Goal: Task Accomplishment & Management: Manage account settings

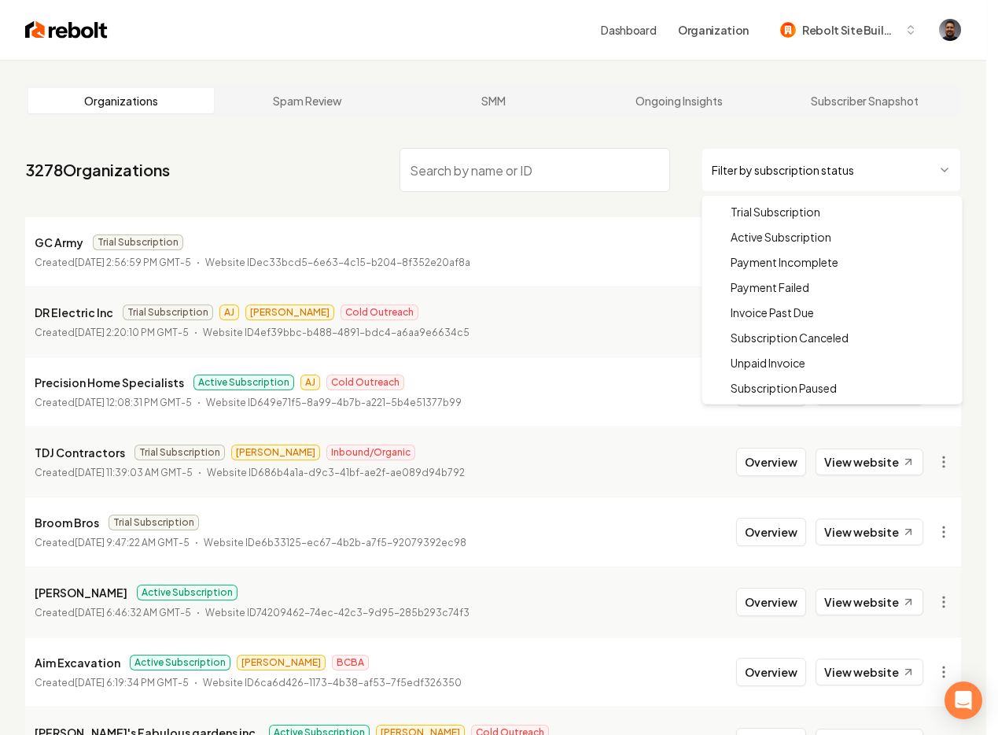
click at [717, 166] on html "Dashboard Organization Rebolt Site Builder Organizations Spam Review SMM Ongoin…" at bounding box center [499, 367] width 998 height 735
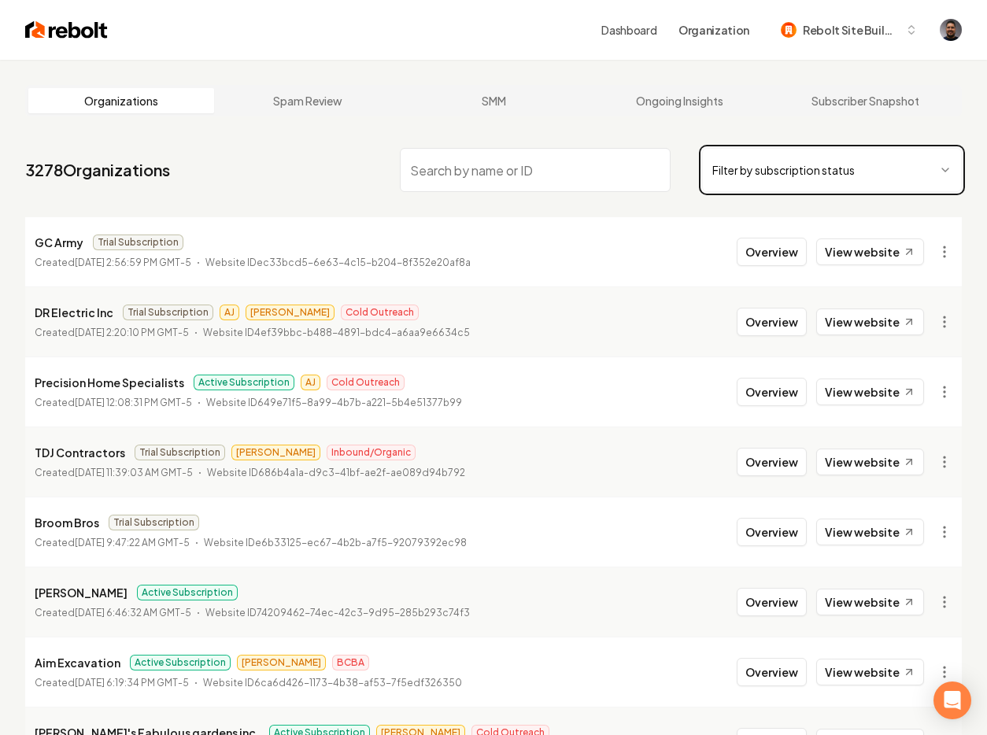
click at [138, 184] on html "Dashboard Organization Rebolt Site Builder Organizations Spam Review SMM Ongoin…" at bounding box center [493, 367] width 987 height 735
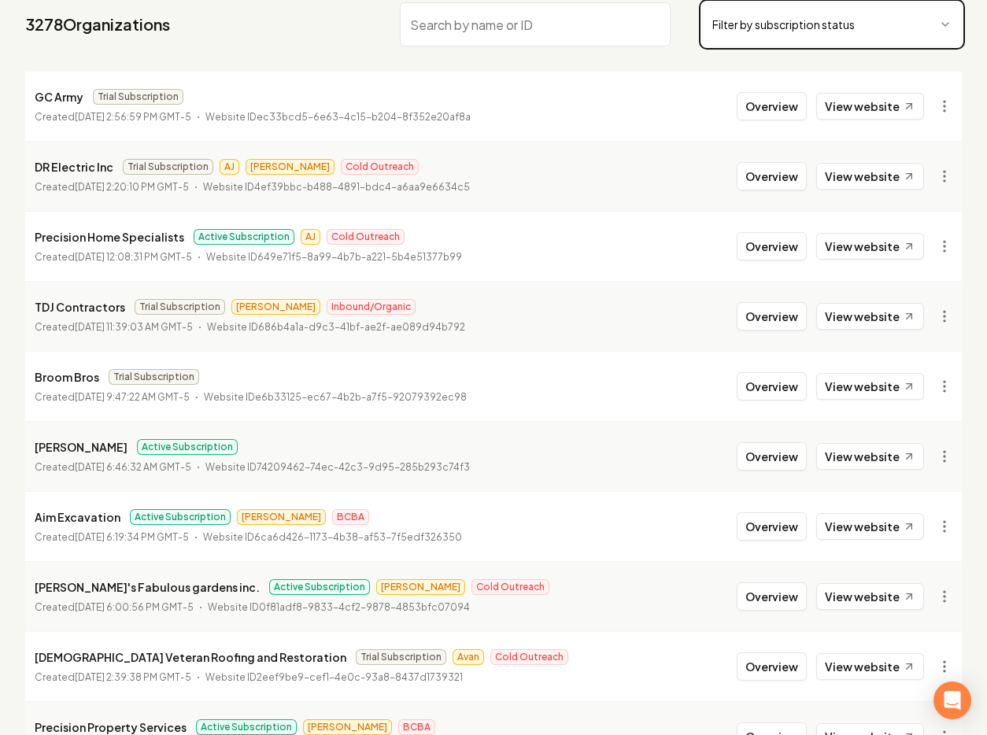
scroll to position [248, 0]
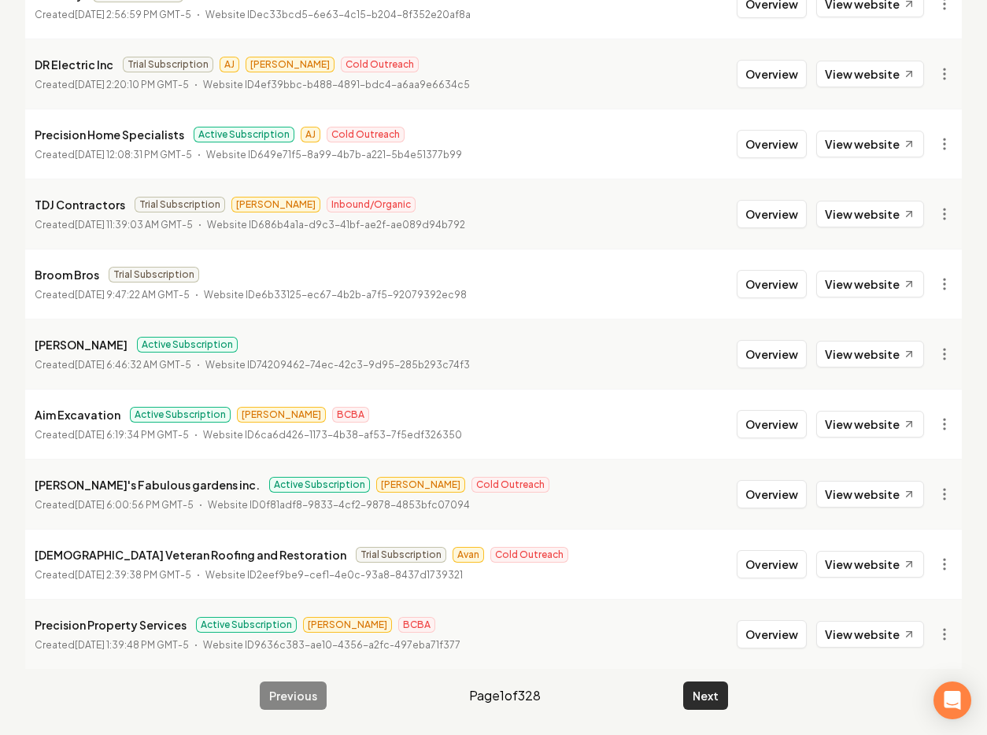
click at [699, 698] on button "Next" at bounding box center [705, 695] width 45 height 28
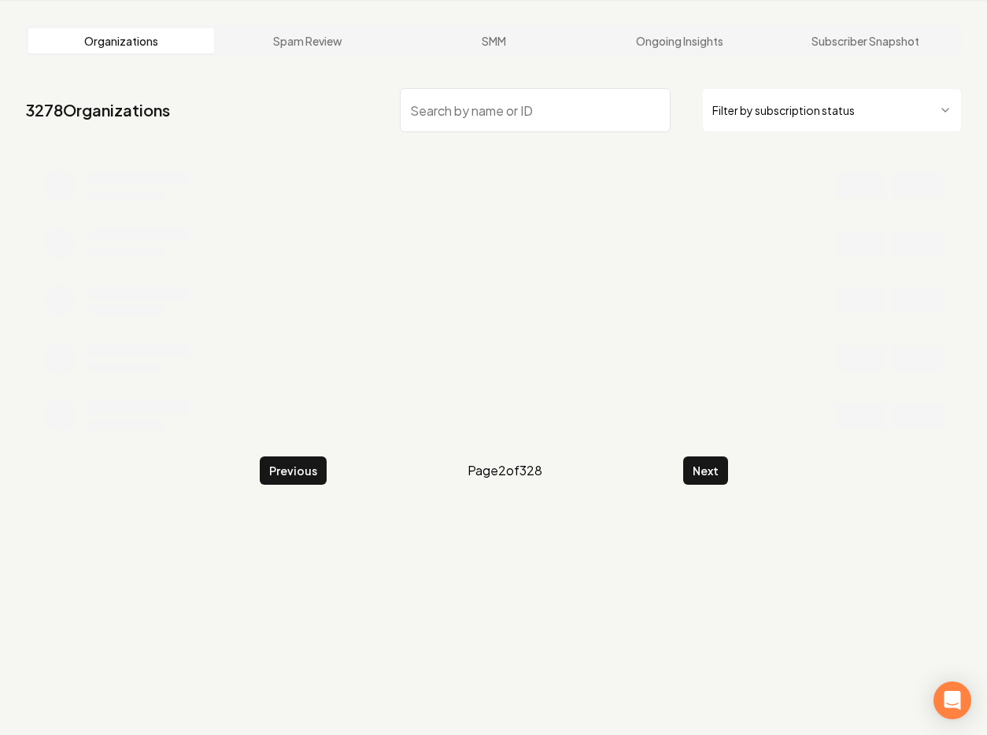
scroll to position [248, 0]
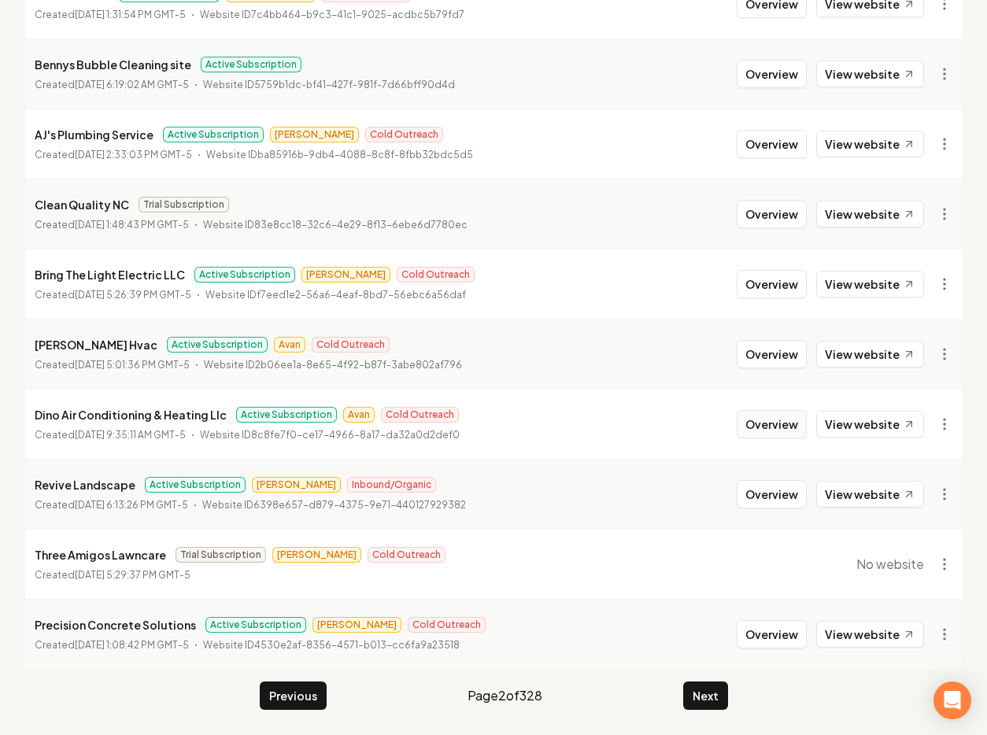
click at [753, 418] on button "Overview" at bounding box center [771, 424] width 70 height 28
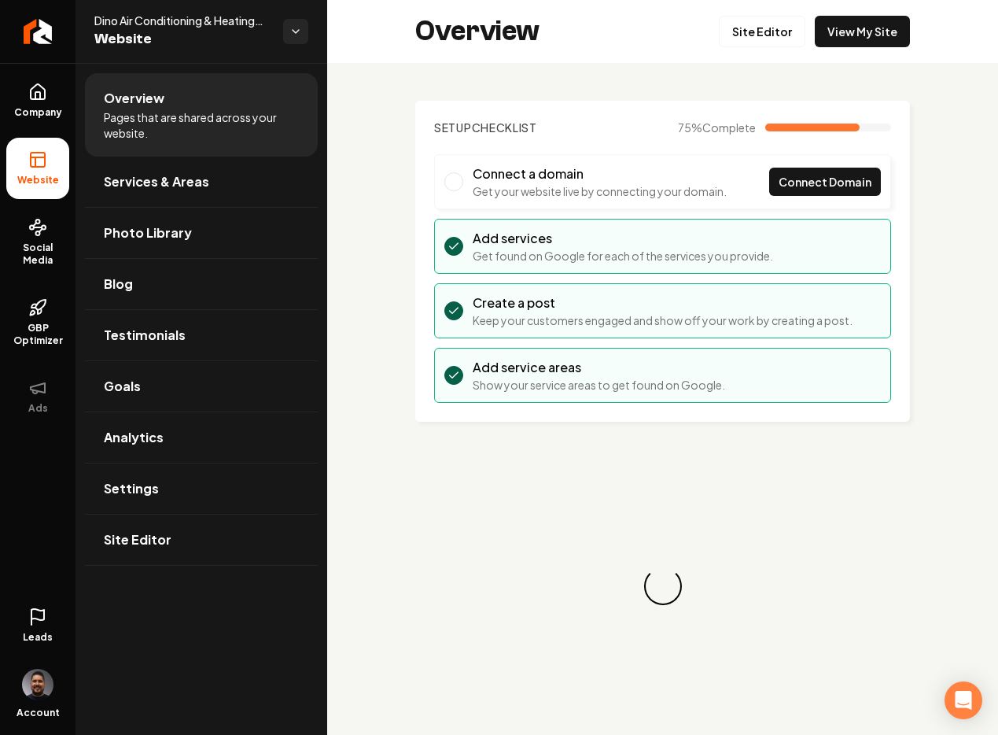
click at [46, 614] on icon at bounding box center [37, 616] width 19 height 19
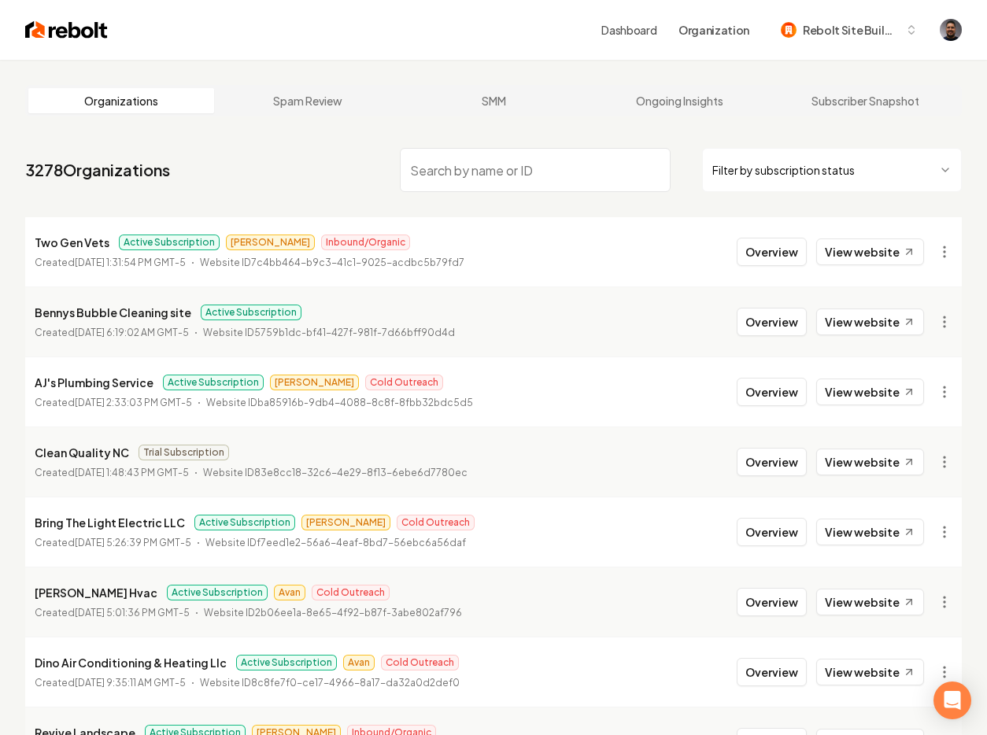
click at [430, 171] on input "search" at bounding box center [535, 170] width 271 height 44
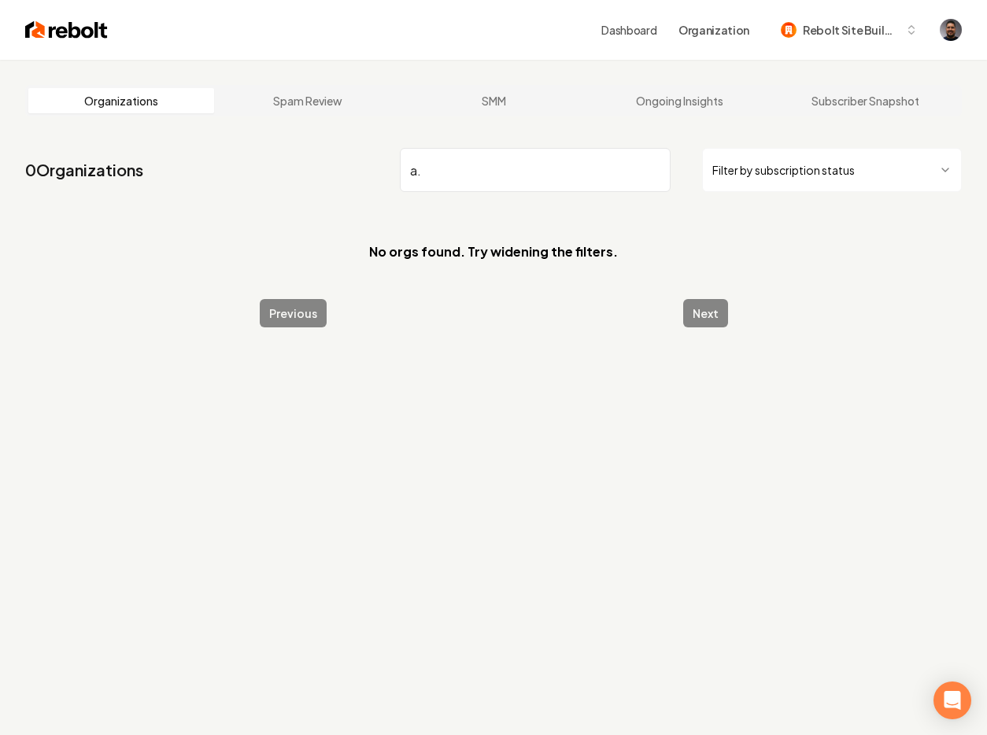
type input "a"
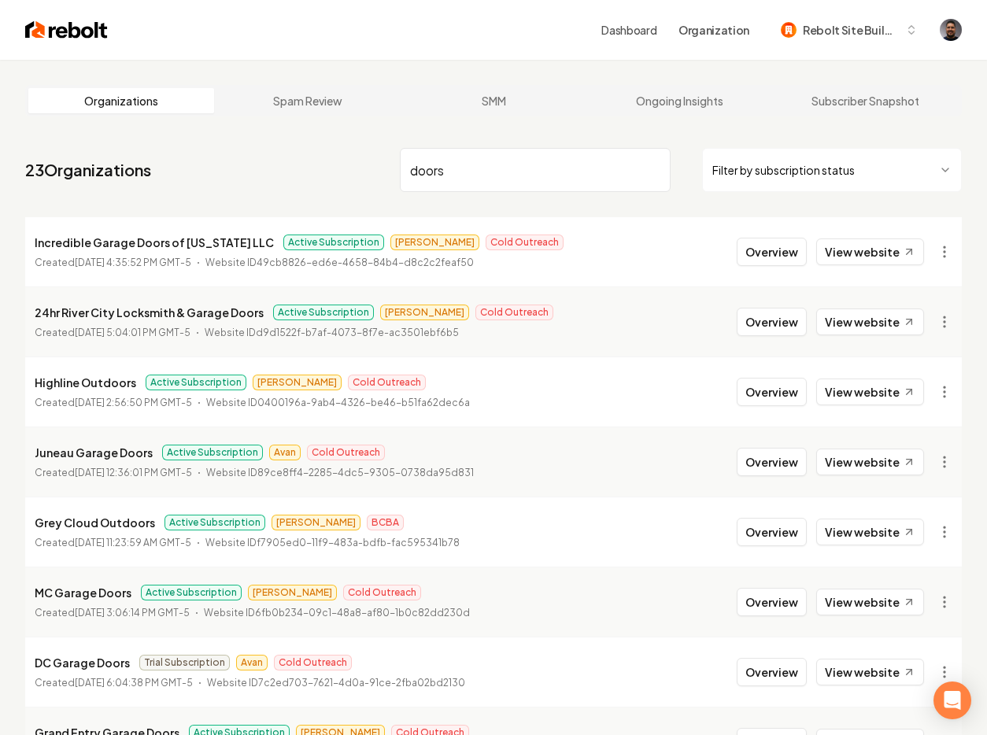
drag, startPoint x: 451, startPoint y: 173, endPoint x: 391, endPoint y: 180, distance: 60.2
click at [391, 180] on nav "23 Organizations doors Filter by subscription status" at bounding box center [493, 176] width 936 height 69
drag, startPoint x: 454, startPoint y: 166, endPoint x: 393, endPoint y: 171, distance: 60.8
click at [393, 171] on nav "23 Organizations doors Filter by subscription status" at bounding box center [493, 176] width 936 height 69
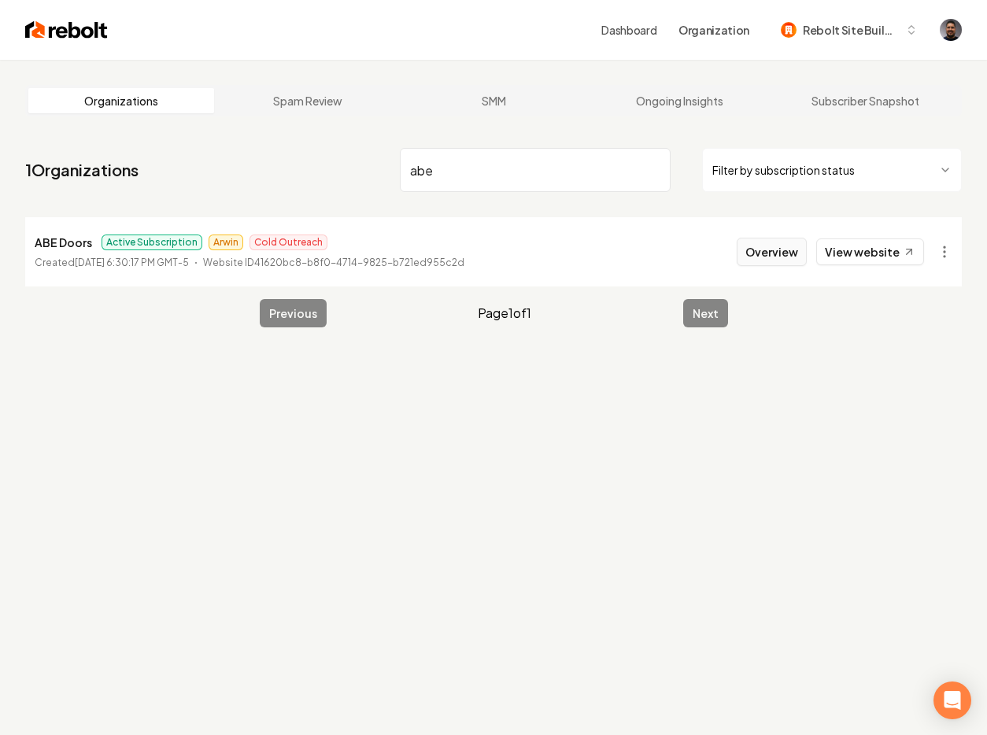
type input "abe"
click at [762, 255] on button "Overview" at bounding box center [771, 252] width 70 height 28
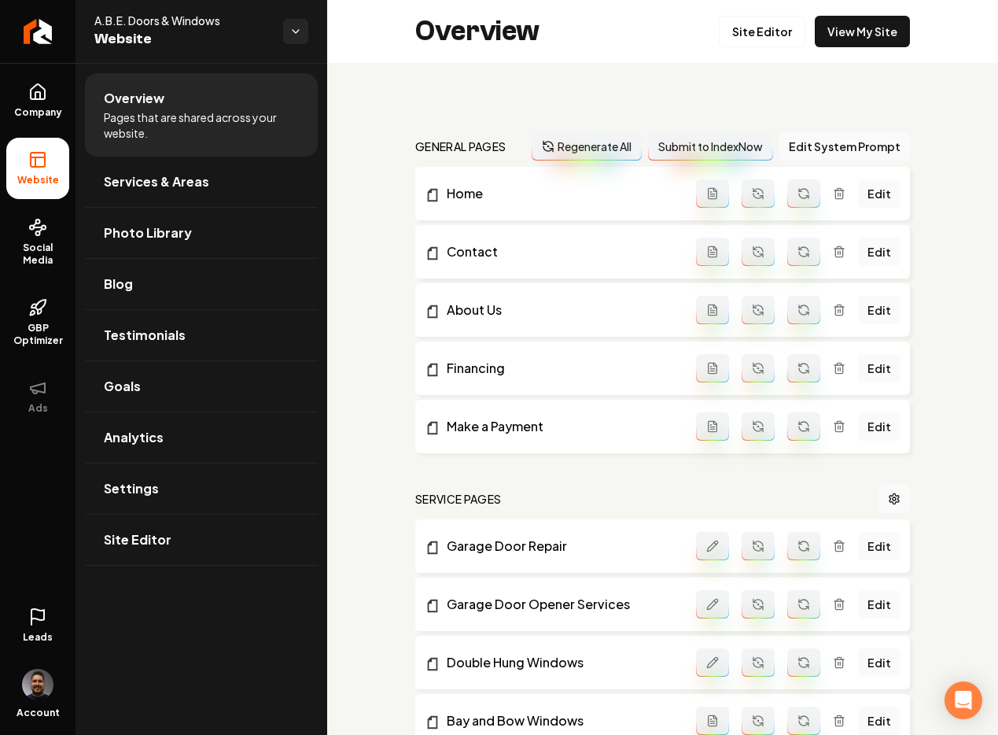
click at [24, 625] on link "Leads" at bounding box center [37, 625] width 63 height 61
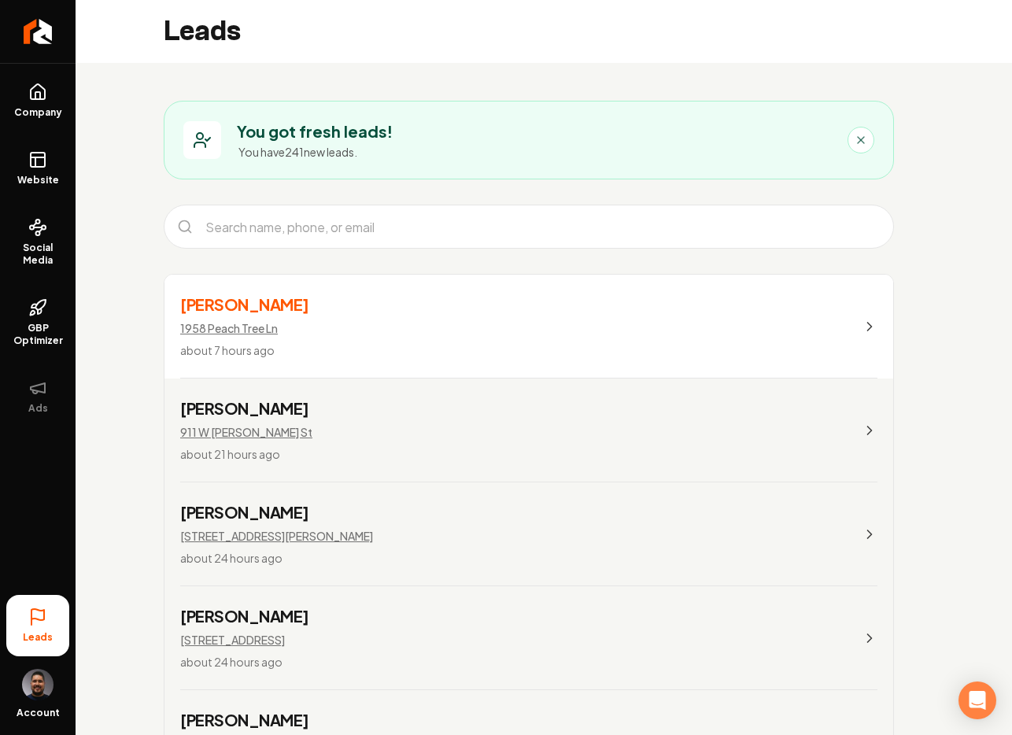
click at [856, 135] on icon "Main content area" at bounding box center [860, 140] width 13 height 13
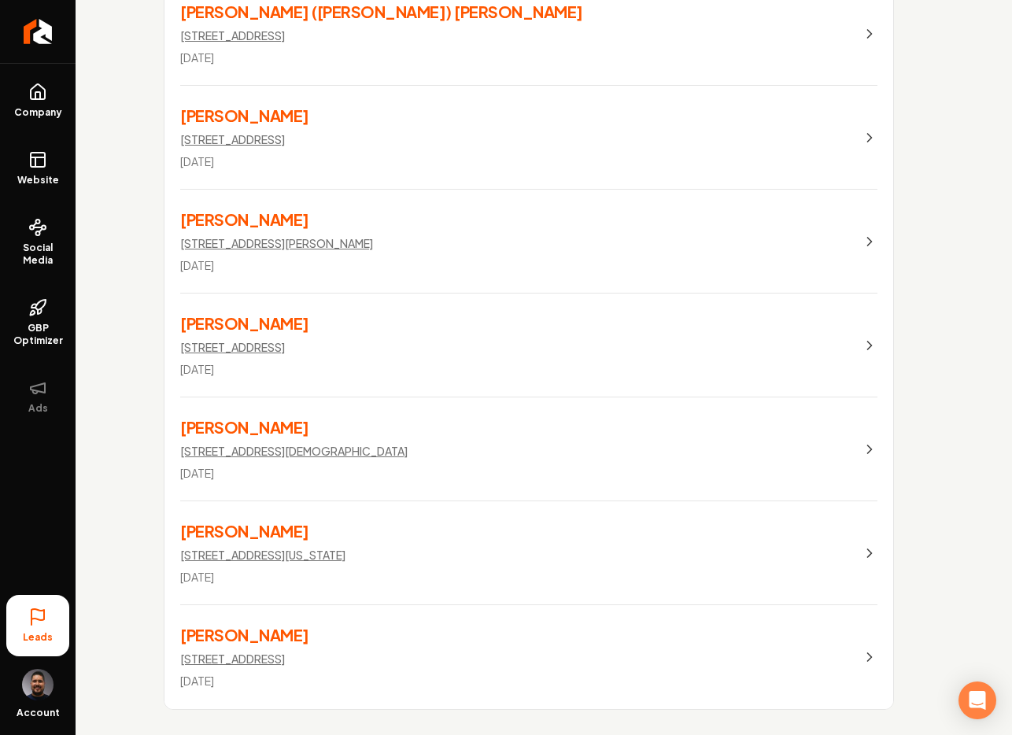
scroll to position [25436, 0]
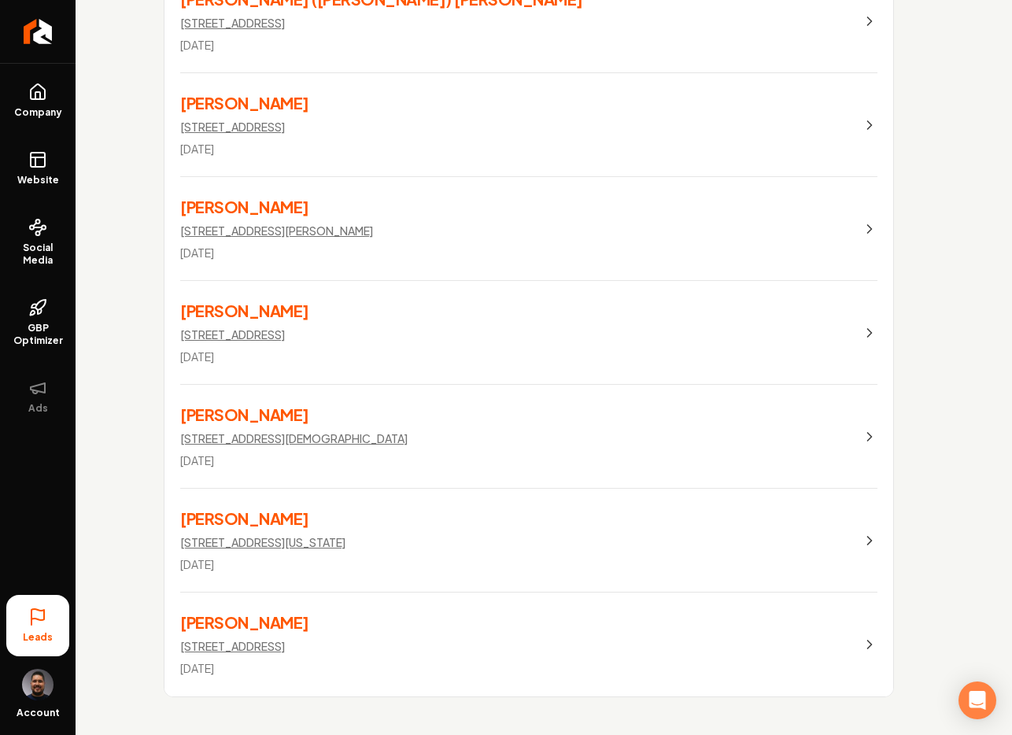
drag, startPoint x: 35, startPoint y: 613, endPoint x: 68, endPoint y: 560, distance: 62.2
click at [35, 613] on div "Leads Account" at bounding box center [38, 661] width 76 height 146
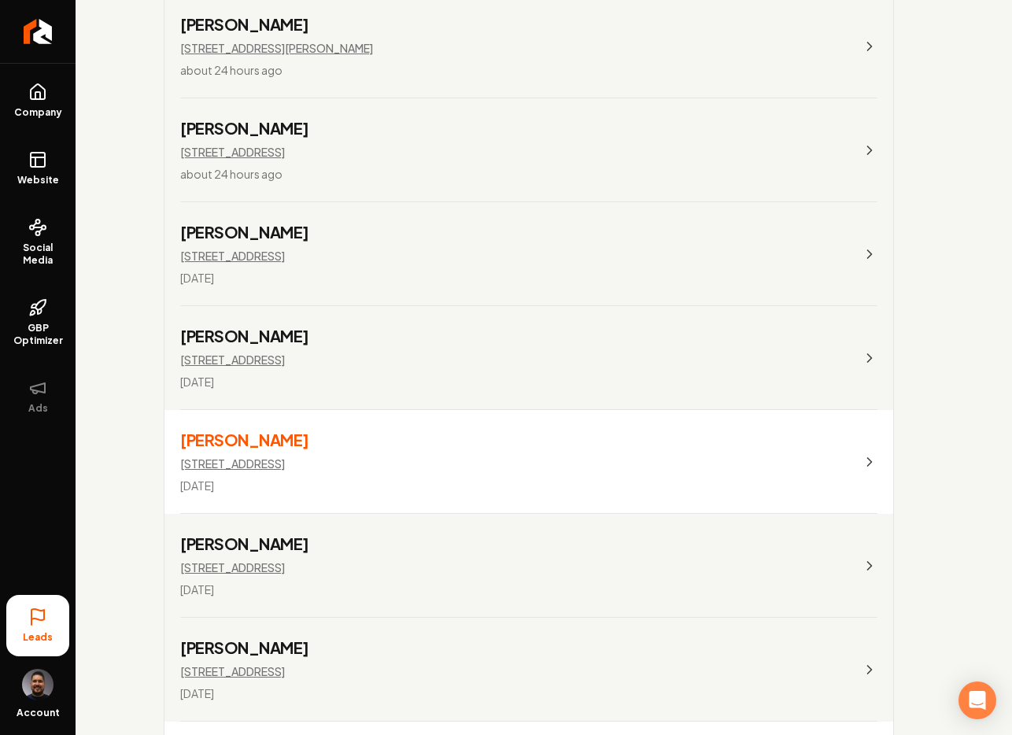
scroll to position [0, 0]
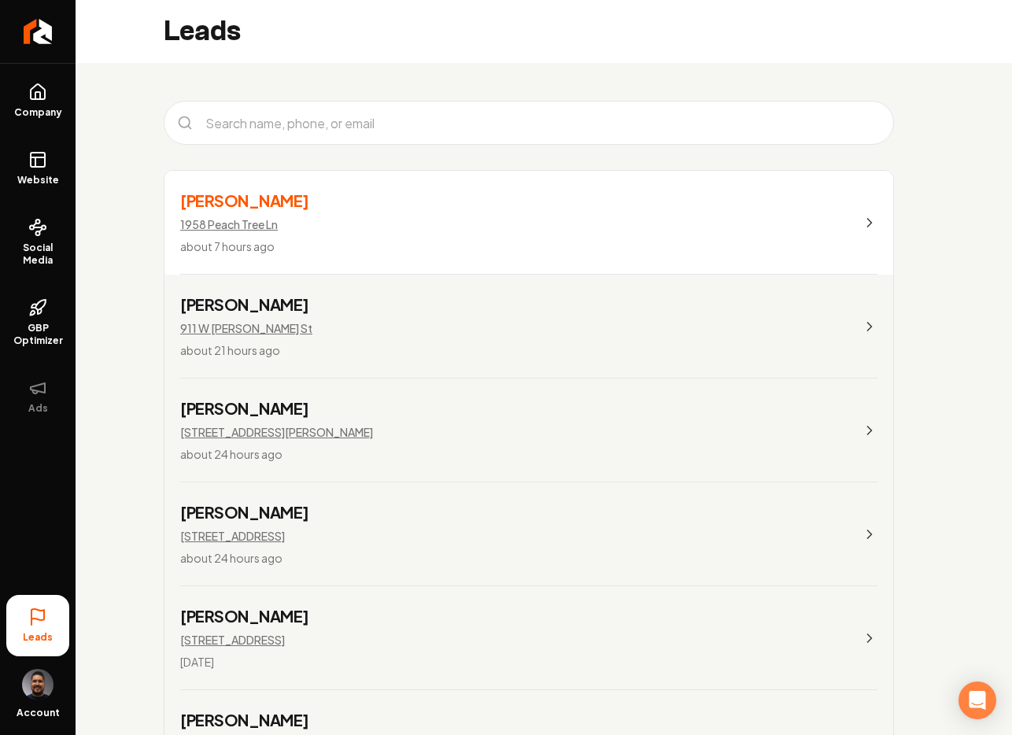
click at [436, 334] on link "[PERSON_NAME] [STREET_ADDRESS][PERSON_NAME] about 21 hours ago" at bounding box center [528, 327] width 729 height 104
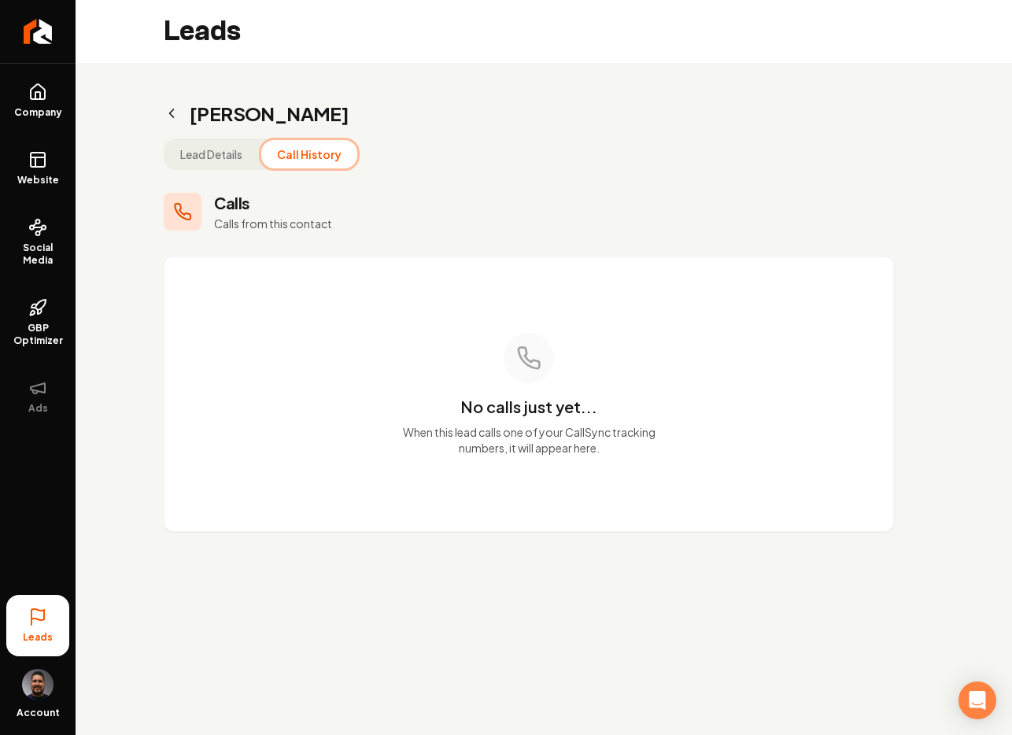
click at [291, 164] on button "Call History" at bounding box center [309, 154] width 96 height 28
click at [173, 118] on icon "Main content area" at bounding box center [172, 113] width 16 height 16
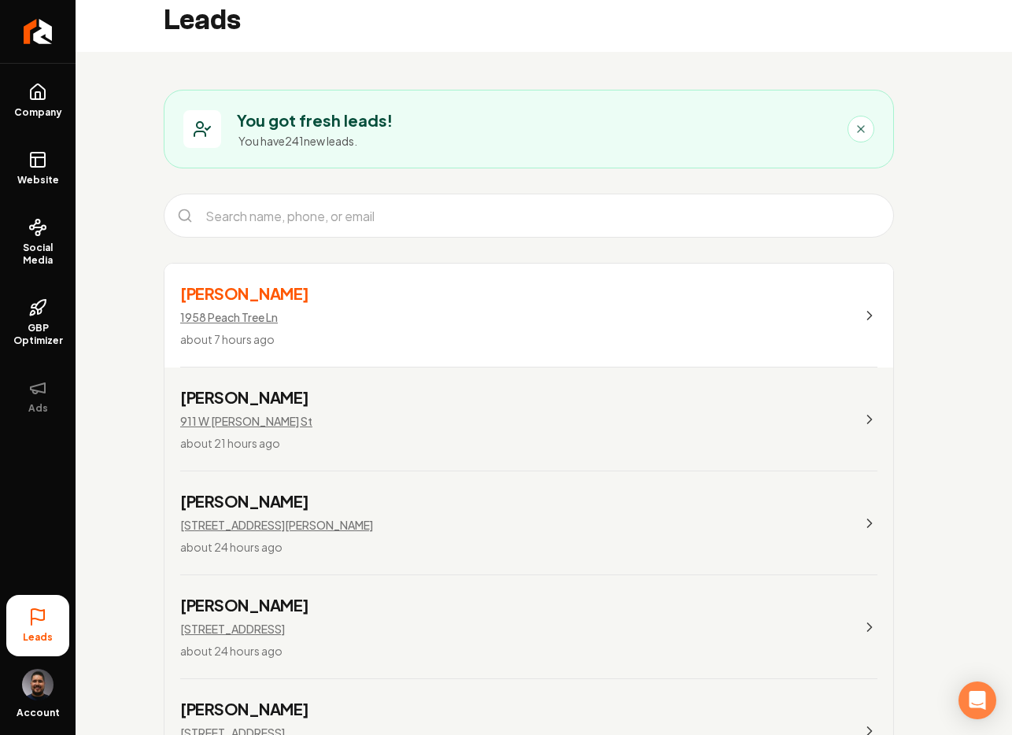
scroll to position [33, 0]
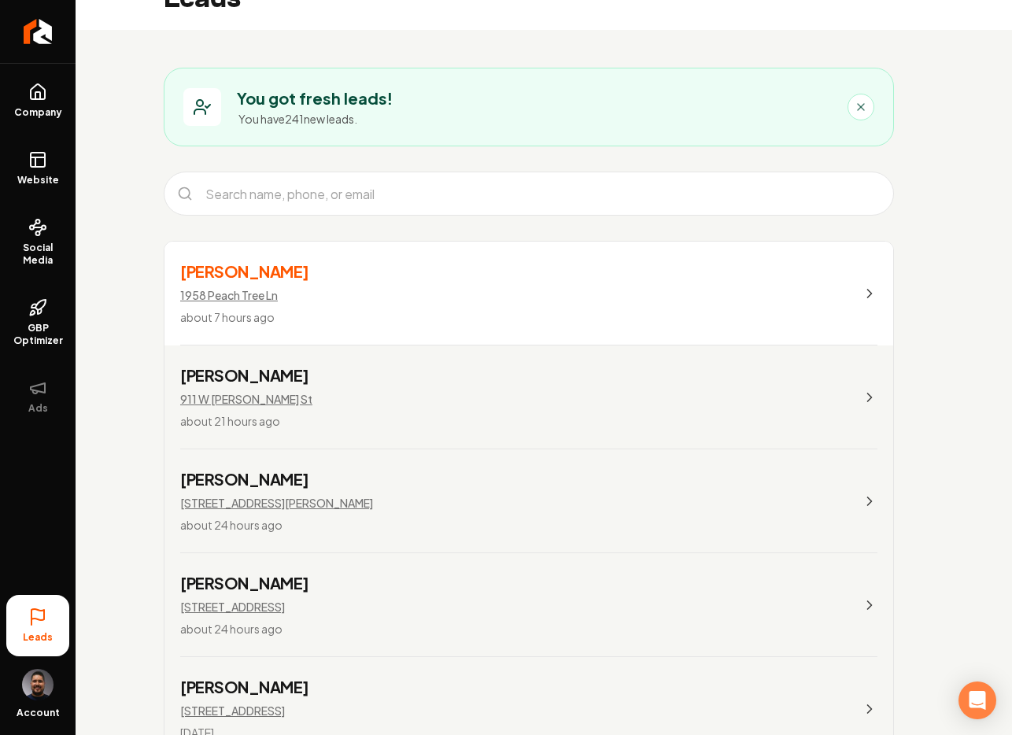
click at [334, 486] on link "[PERSON_NAME] [STREET_ADDRESS][PERSON_NAME] about 24 hours ago" at bounding box center [528, 501] width 729 height 104
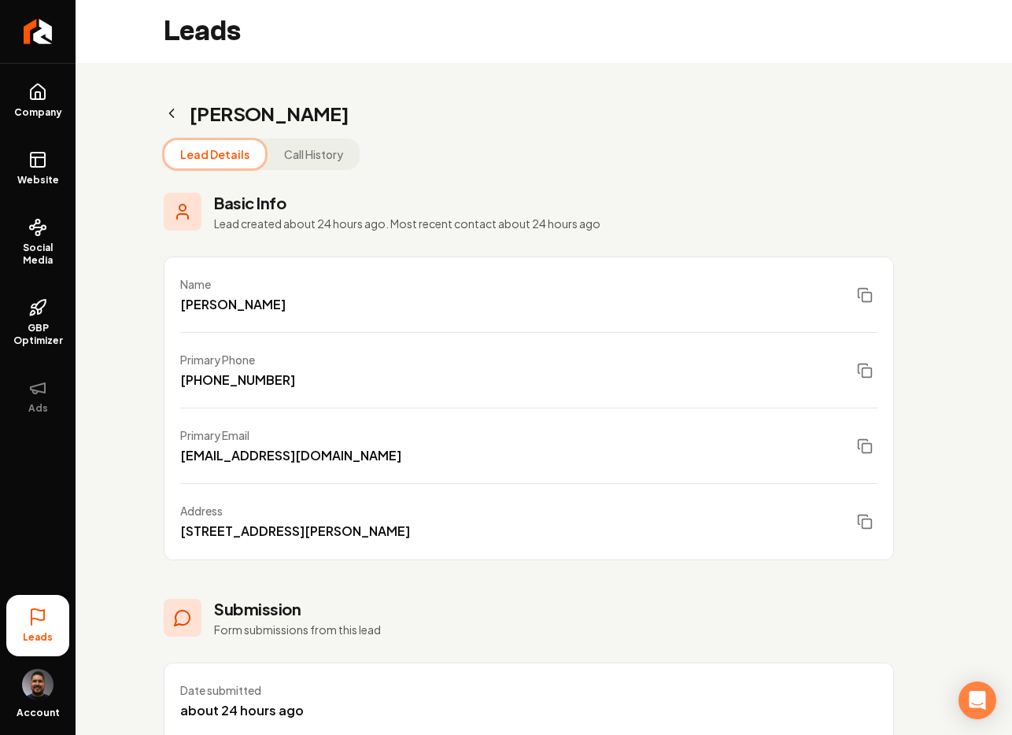
click at [288, 156] on button "Call History" at bounding box center [313, 154] width 90 height 28
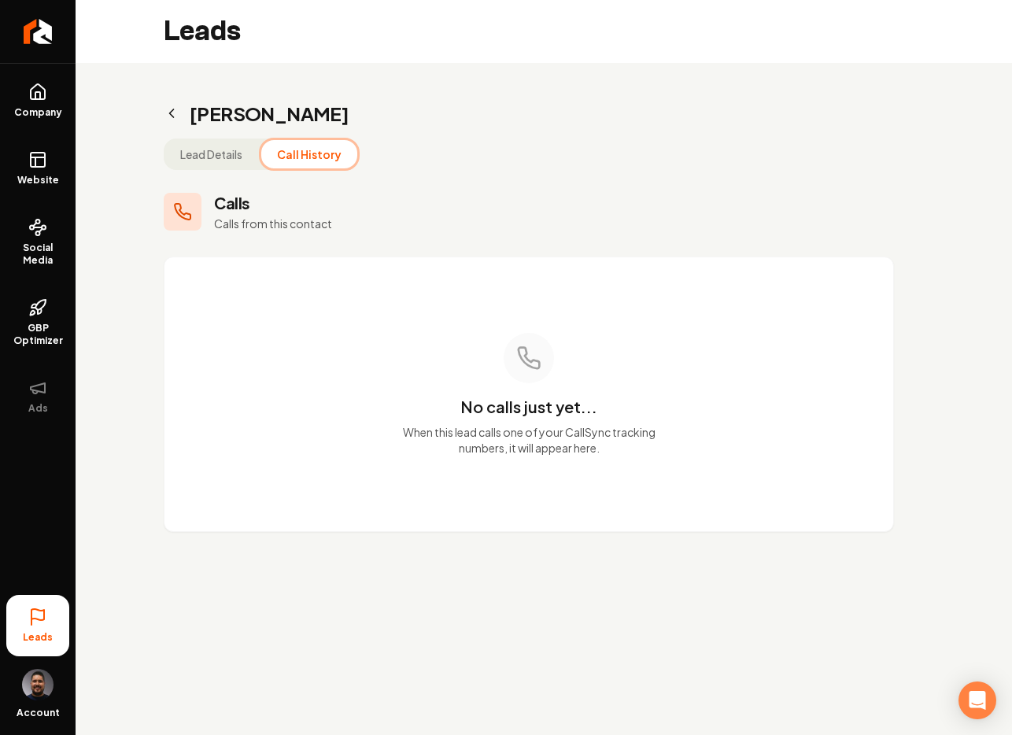
click at [175, 108] on icon "Main content area" at bounding box center [172, 113] width 16 height 16
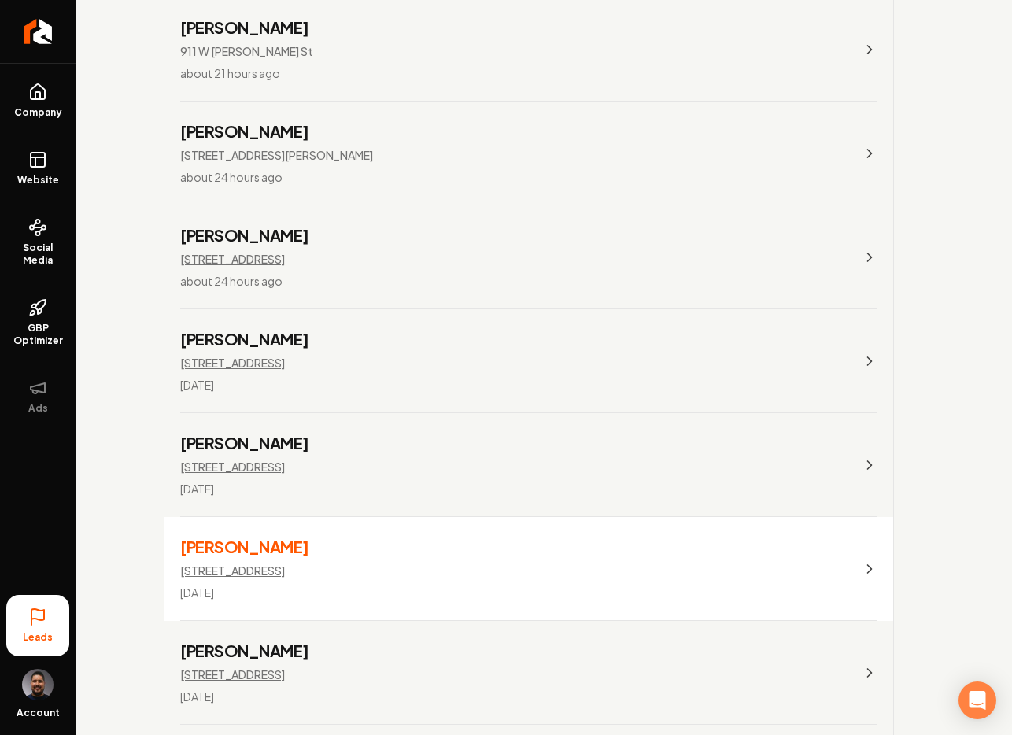
scroll to position [791, 0]
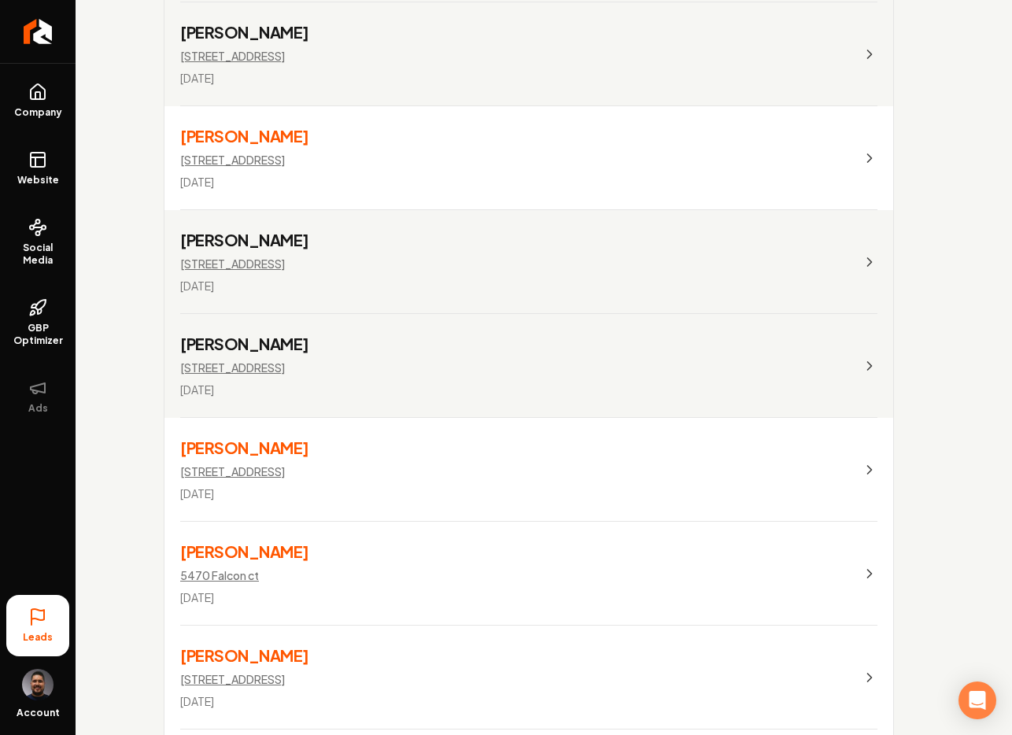
click at [362, 359] on link "[PERSON_NAME] [STREET_ADDRESS] [DATE]" at bounding box center [528, 366] width 729 height 104
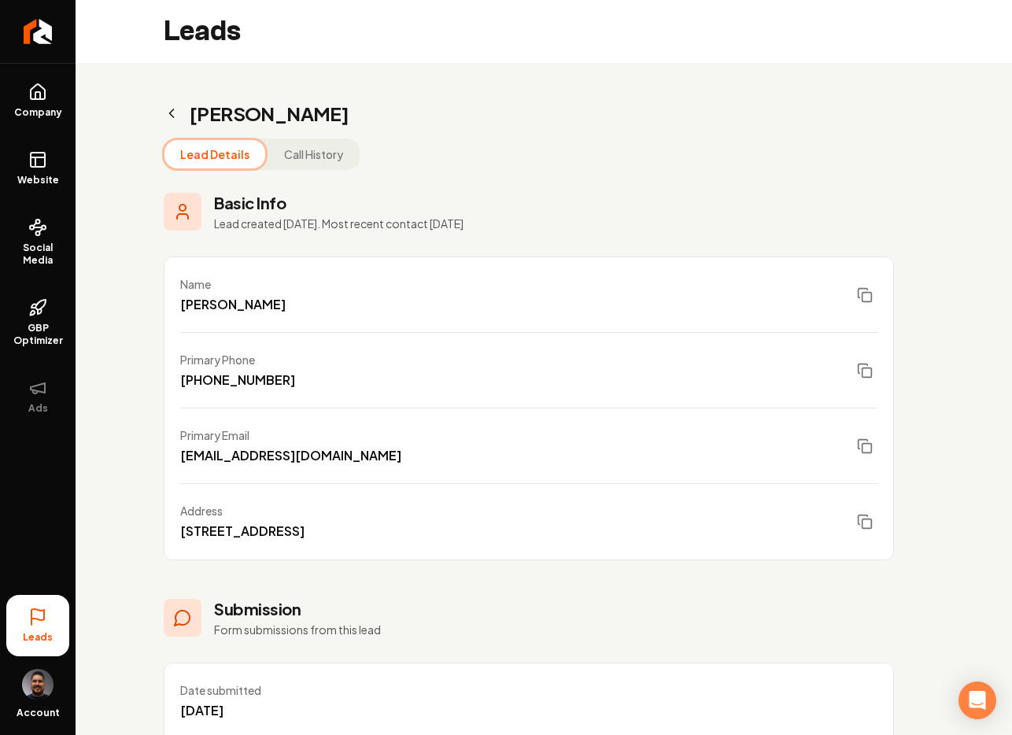
click at [320, 172] on div "Lead Details Call History Basic Info Lead created [DATE]. Most recent contact […" at bounding box center [529, 589] width 730 height 903
click at [318, 157] on button "Call History" at bounding box center [313, 154] width 90 height 28
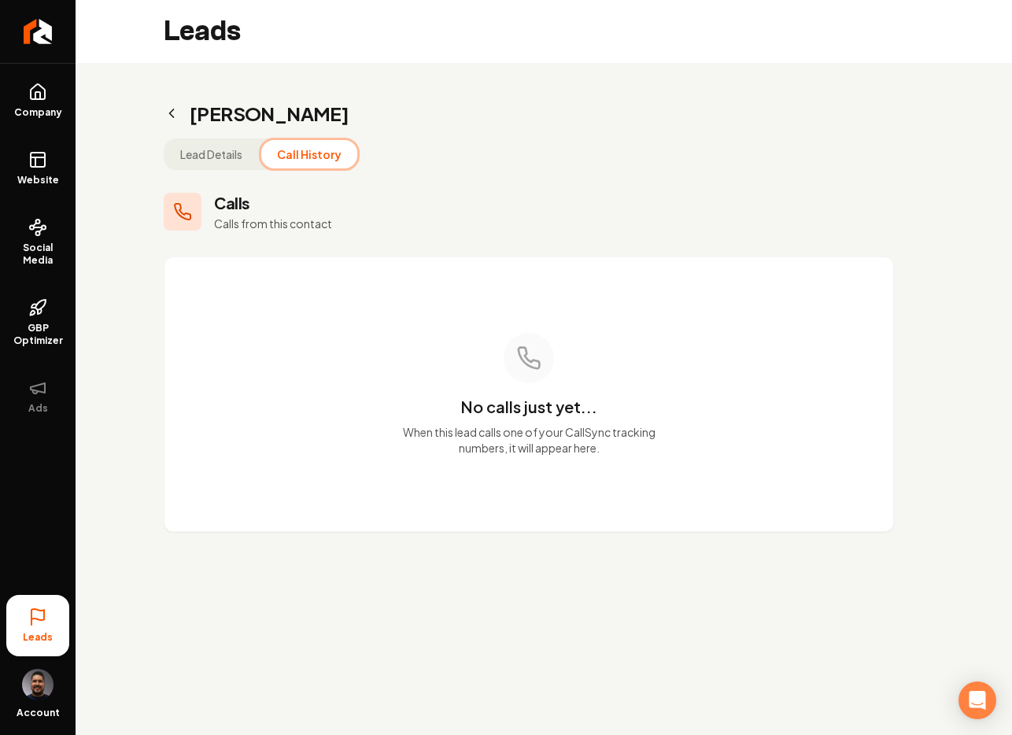
click at [173, 115] on icon "Main content area" at bounding box center [172, 113] width 16 height 16
click at [170, 116] on icon "Main content area" at bounding box center [172, 113] width 16 height 16
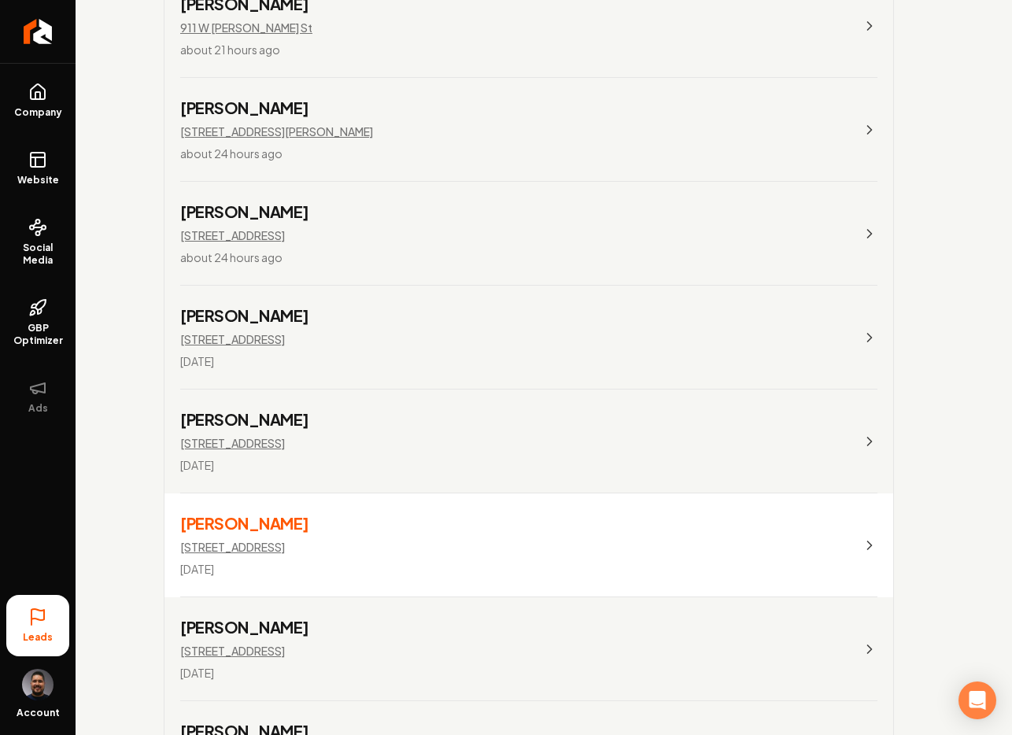
scroll to position [599, 0]
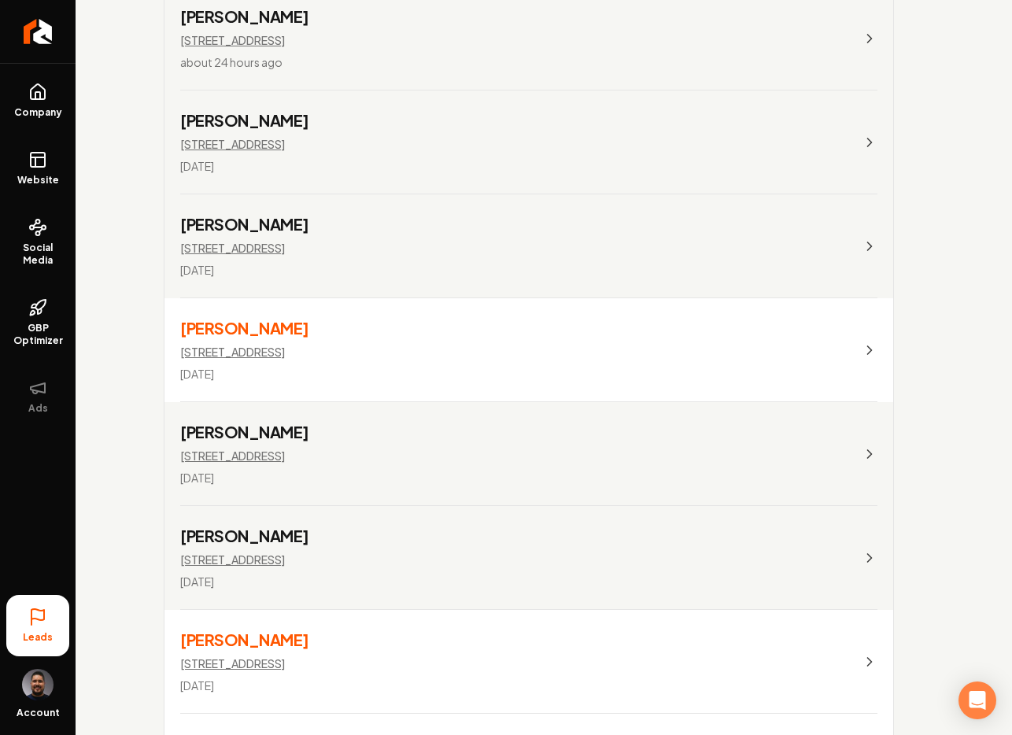
click at [394, 444] on link "[PERSON_NAME] [STREET_ADDRESS] [DATE]" at bounding box center [528, 454] width 729 height 104
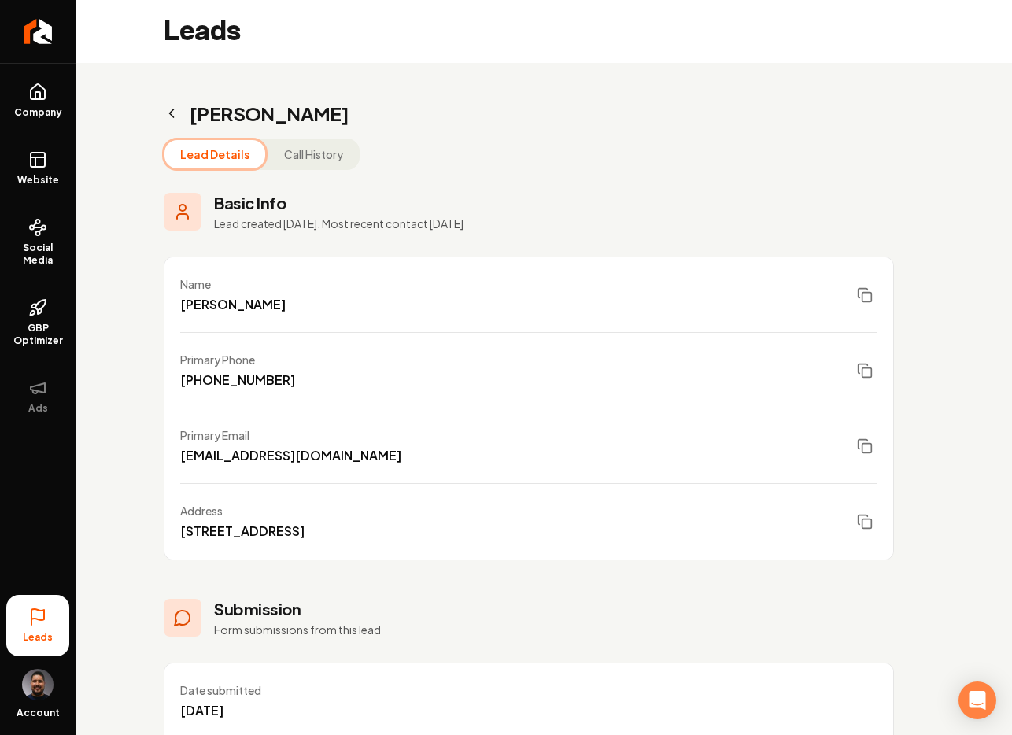
click at [312, 172] on div "Lead Details Call History Basic Info Lead created [DATE]. Most recent contact […" at bounding box center [529, 589] width 730 height 903
click at [312, 163] on button "Call History" at bounding box center [313, 154] width 90 height 28
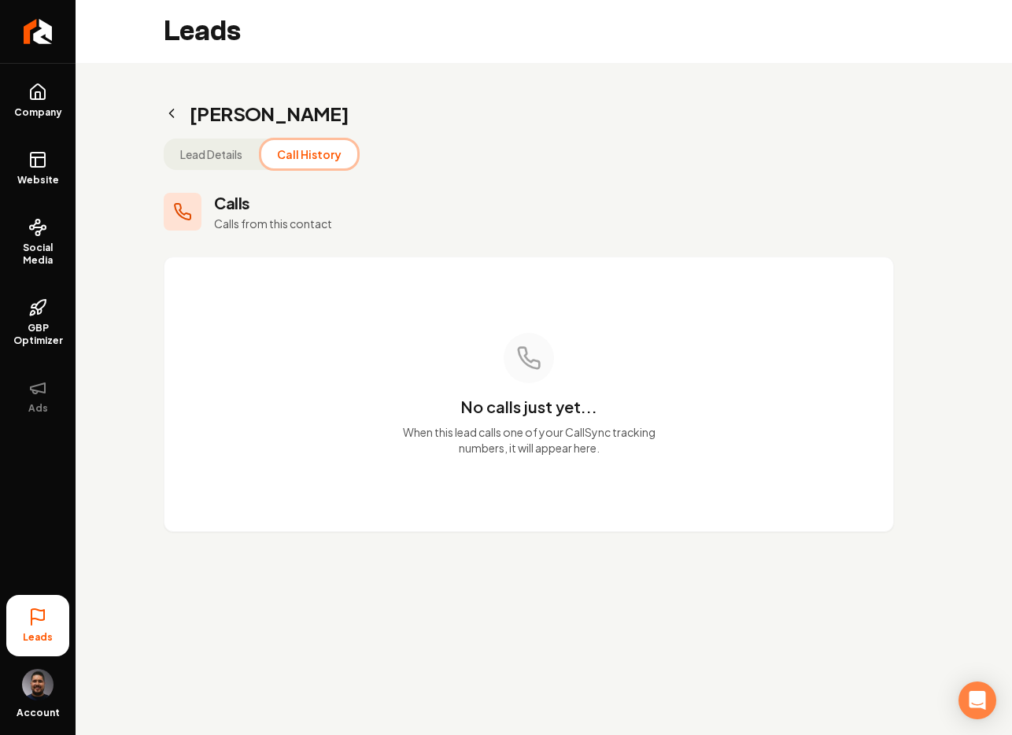
click at [171, 114] on icon "Main content area" at bounding box center [172, 113] width 4 height 8
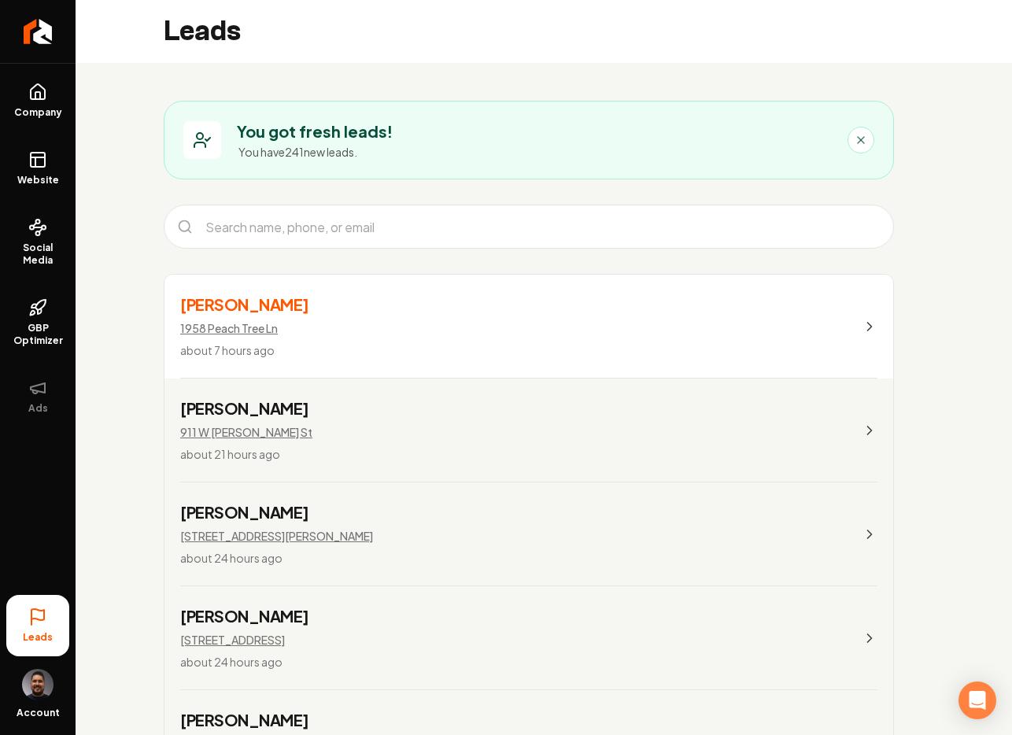
click at [370, 422] on link "[PERSON_NAME] [STREET_ADDRESS][PERSON_NAME] about 21 hours ago" at bounding box center [528, 430] width 729 height 104
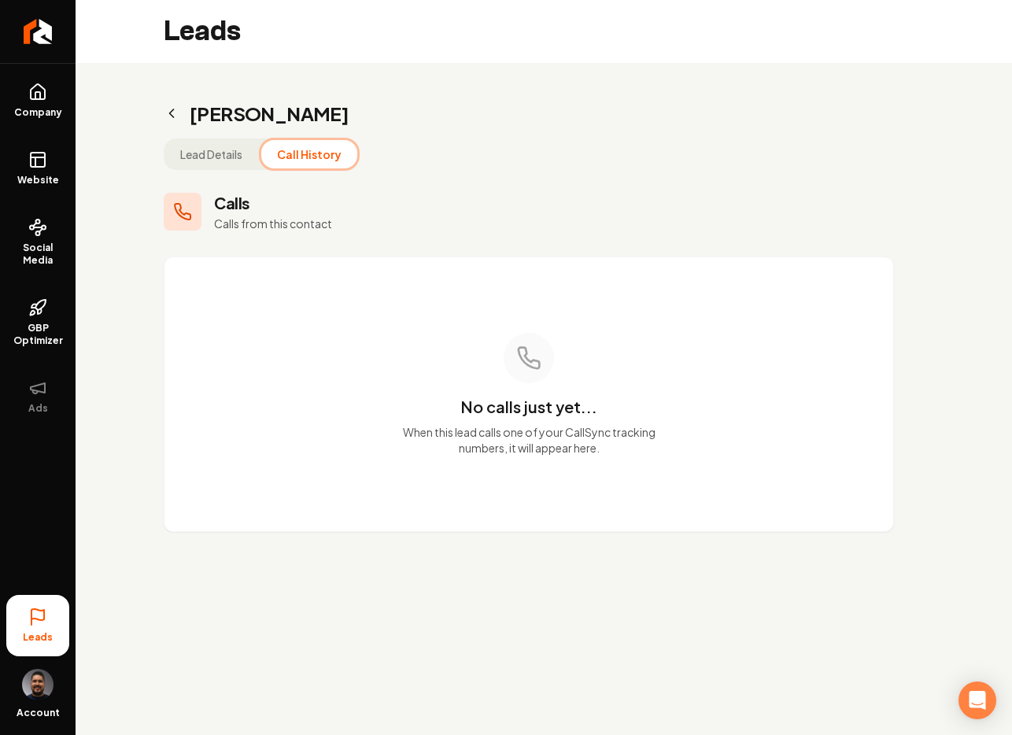
click at [297, 157] on button "Call History" at bounding box center [309, 154] width 96 height 28
click at [175, 109] on icon "Main content area" at bounding box center [172, 113] width 16 height 16
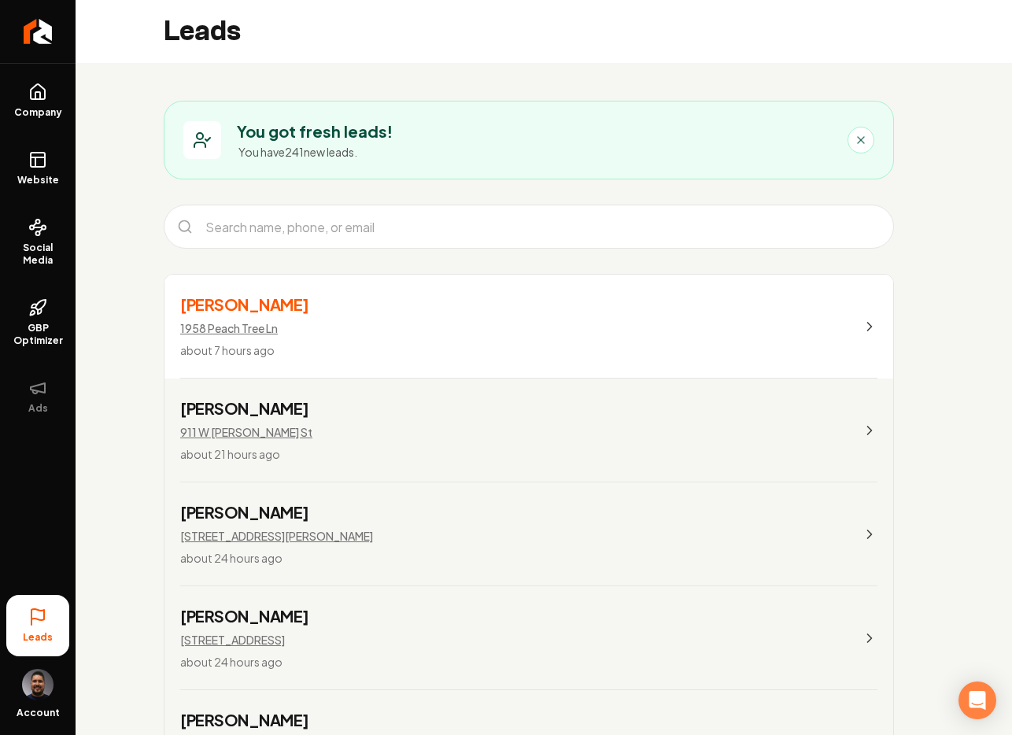
click at [308, 426] on link "[PERSON_NAME] [STREET_ADDRESS][PERSON_NAME] about 21 hours ago" at bounding box center [528, 430] width 729 height 104
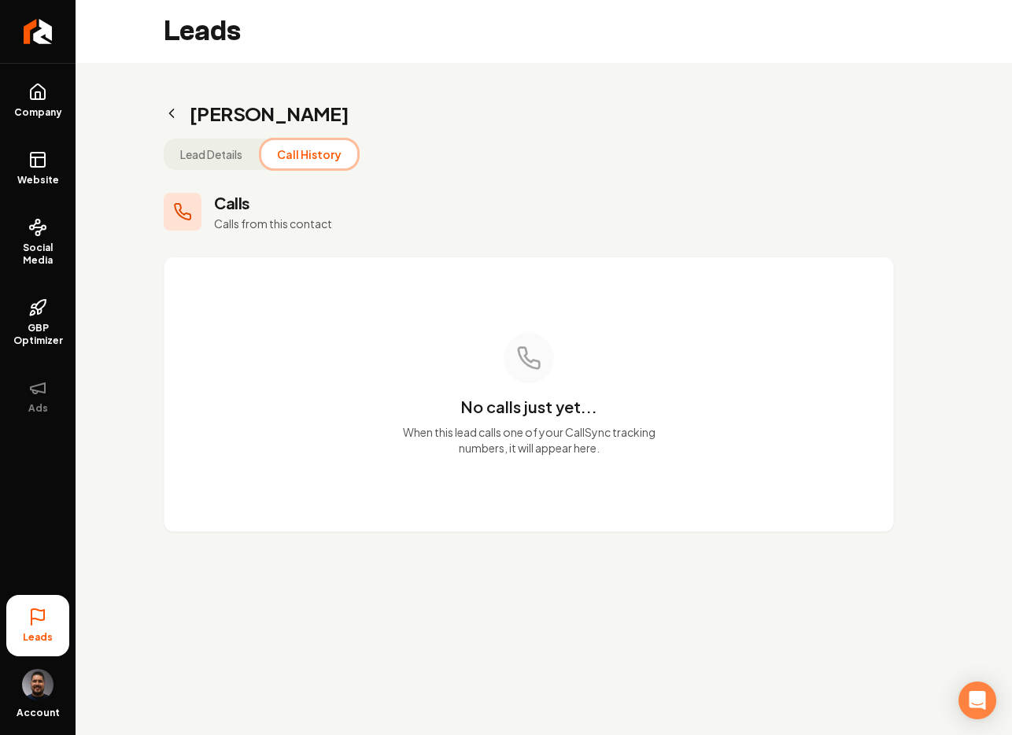
click at [301, 155] on button "Call History" at bounding box center [309, 154] width 96 height 28
